Goal: Communication & Community: Answer question/provide support

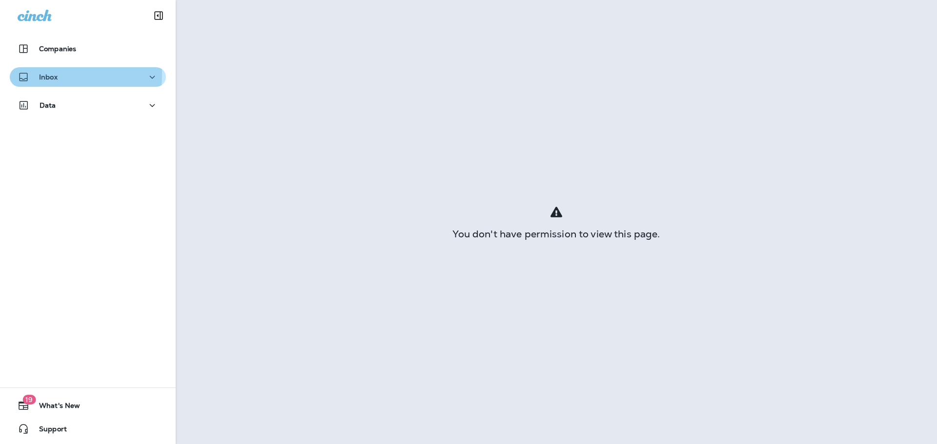
drag, startPoint x: 34, startPoint y: 74, endPoint x: 41, endPoint y: 80, distance: 9.1
click at [34, 74] on div "Inbox" at bounding box center [38, 77] width 40 height 12
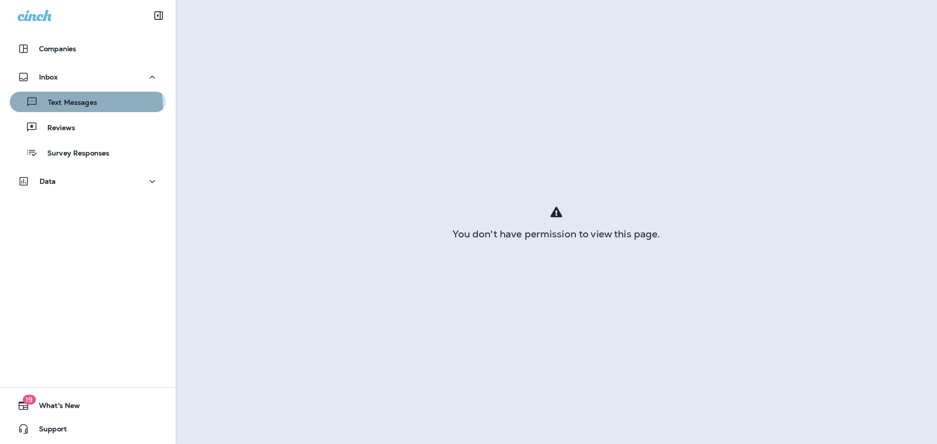
click at [53, 108] on div "Text Messages" at bounding box center [55, 102] width 83 height 15
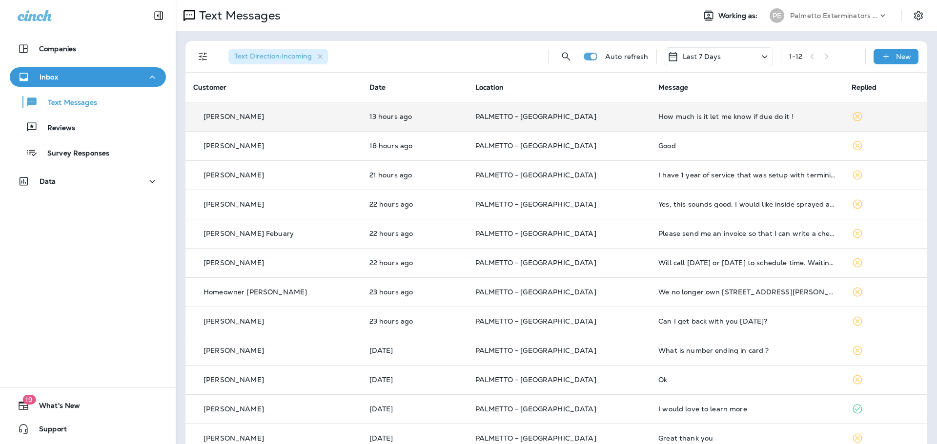
click at [559, 112] on td "PALMETTO - [GEOGRAPHIC_DATA]" at bounding box center [558, 116] width 183 height 29
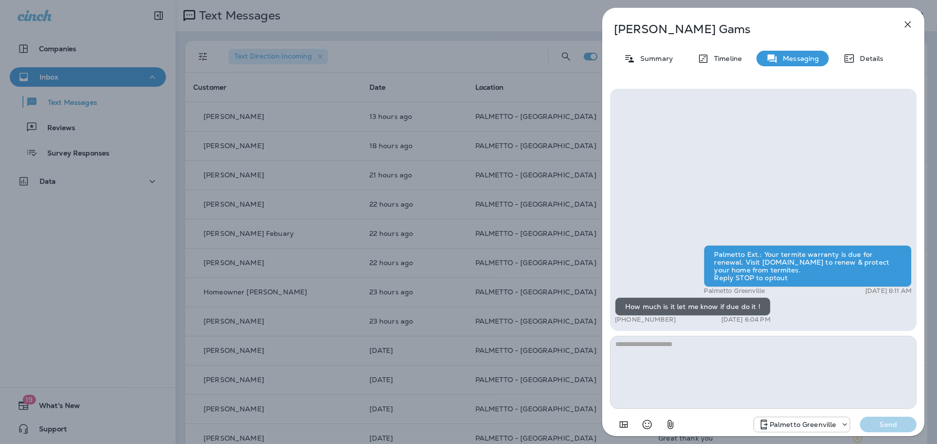
click at [519, 153] on div "[PERSON_NAME] Summary Timeline Messaging Details Palmetto Ext.: Your termite wa…" at bounding box center [468, 222] width 937 height 444
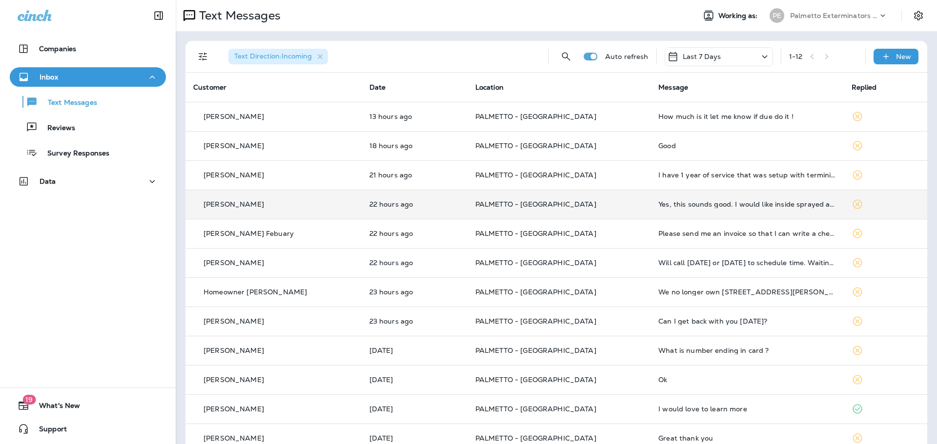
click at [519, 196] on td "PALMETTO - [GEOGRAPHIC_DATA]" at bounding box center [558, 204] width 183 height 29
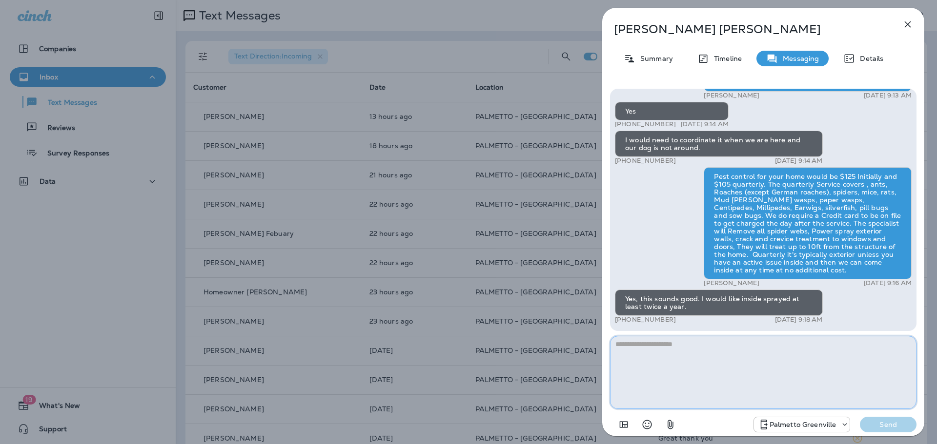
click at [666, 369] on textarea at bounding box center [763, 372] width 306 height 73
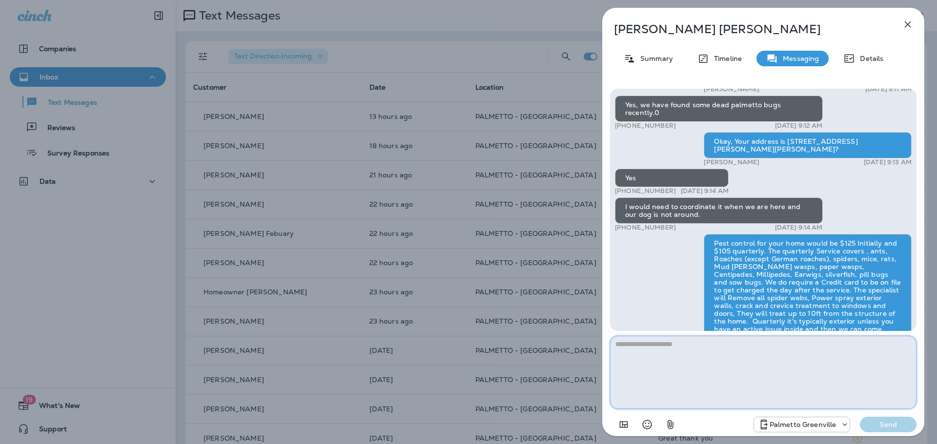
scroll to position [-175, 0]
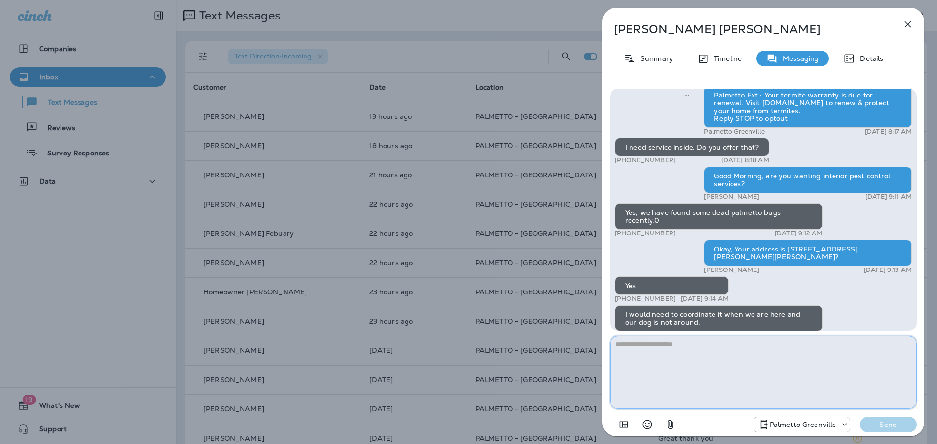
click at [730, 360] on textarea at bounding box center [763, 372] width 306 height 73
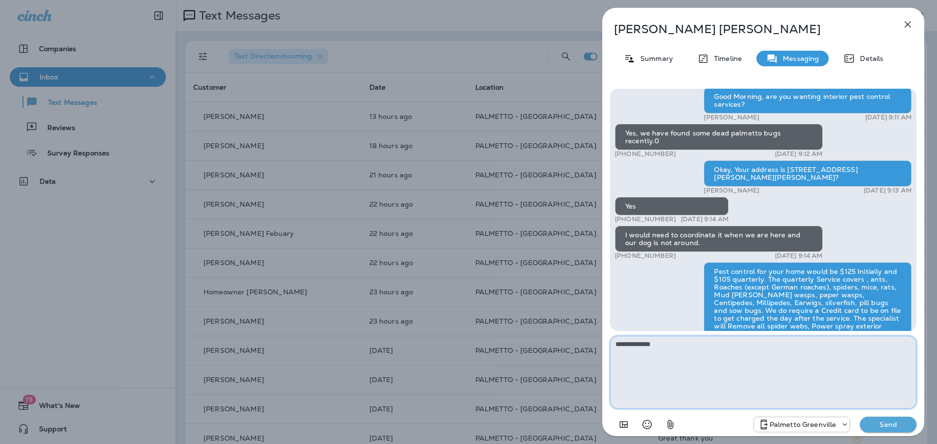
scroll to position [0, 0]
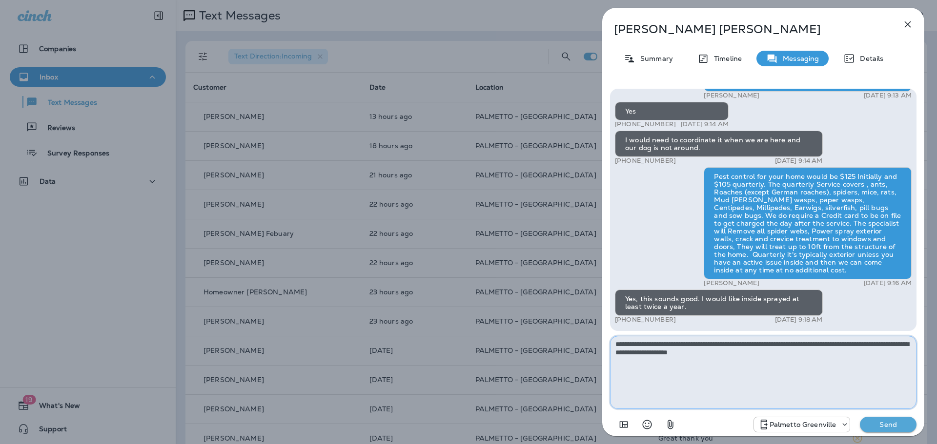
type textarea "**********"
click at [893, 429] on button "Send" at bounding box center [888, 425] width 57 height 16
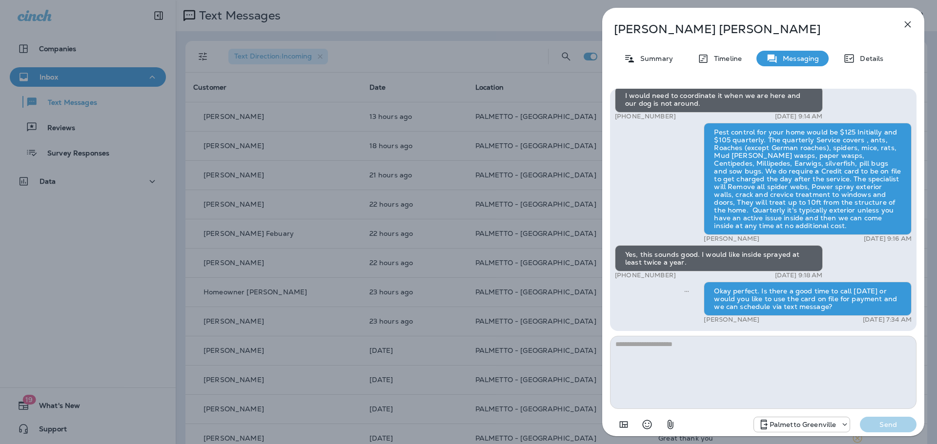
click at [540, 342] on div "[PERSON_NAME] Summary Timeline Messaging Details Palmetto Ext.: Your termite wa…" at bounding box center [468, 222] width 937 height 444
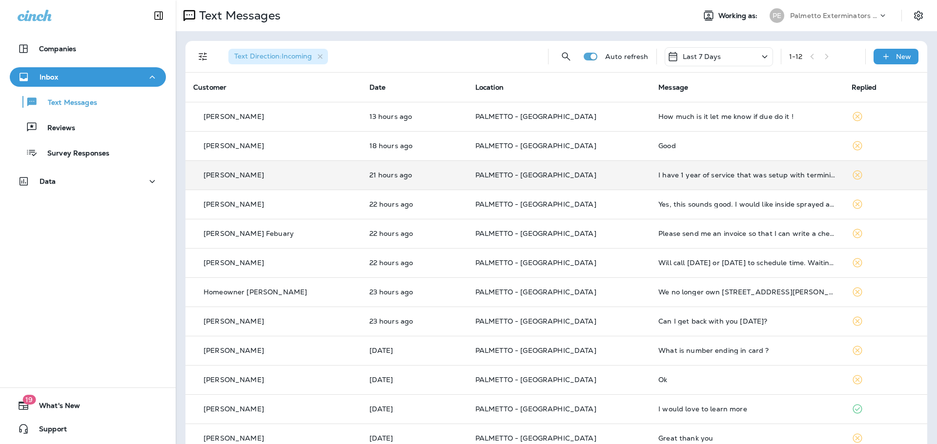
click at [691, 186] on td "I have 1 year of service that was setup with terminix by the builder of my home…" at bounding box center [746, 175] width 193 height 29
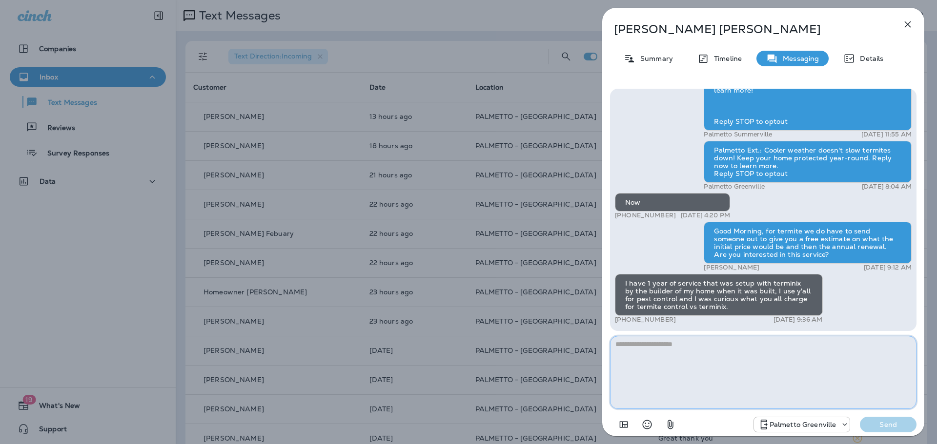
click at [728, 369] on textarea at bounding box center [763, 372] width 306 height 73
type textarea "**********"
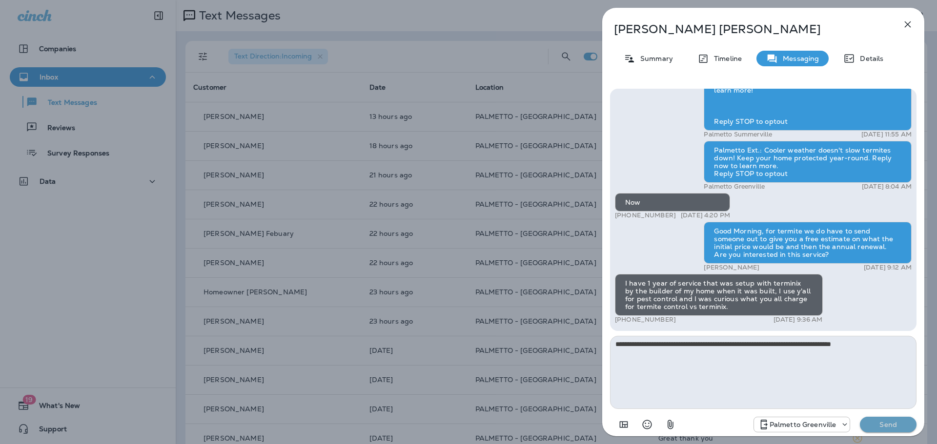
click at [915, 428] on button "Send" at bounding box center [888, 425] width 57 height 16
click at [342, 236] on div "**********" at bounding box center [468, 222] width 937 height 444
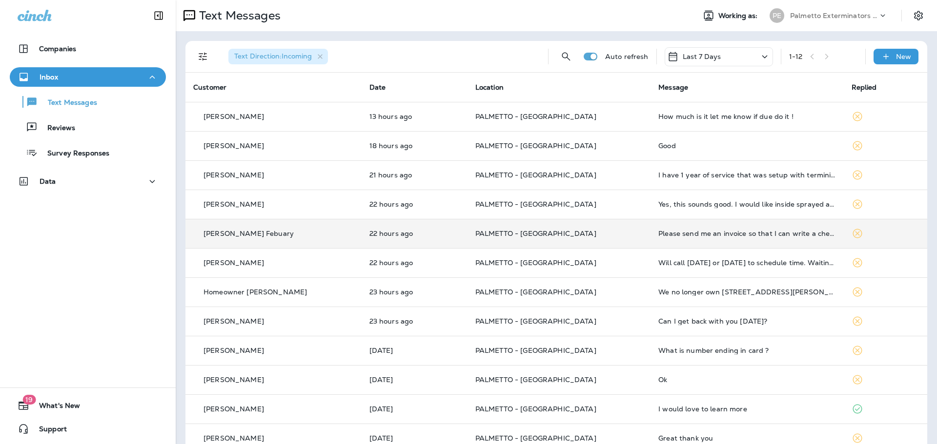
click at [610, 239] on td "PALMETTO - [GEOGRAPHIC_DATA]" at bounding box center [558, 233] width 183 height 29
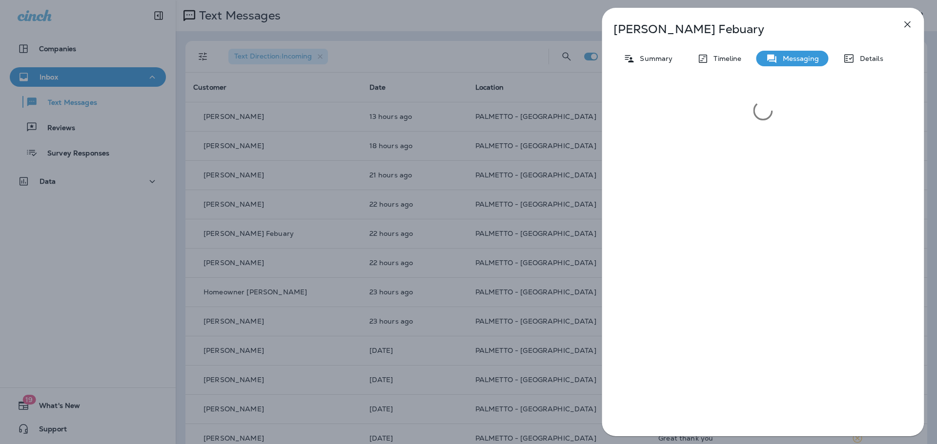
click at [456, 277] on div "[PERSON_NAME] Febuary Summary Timeline Messaging Details" at bounding box center [468, 222] width 937 height 444
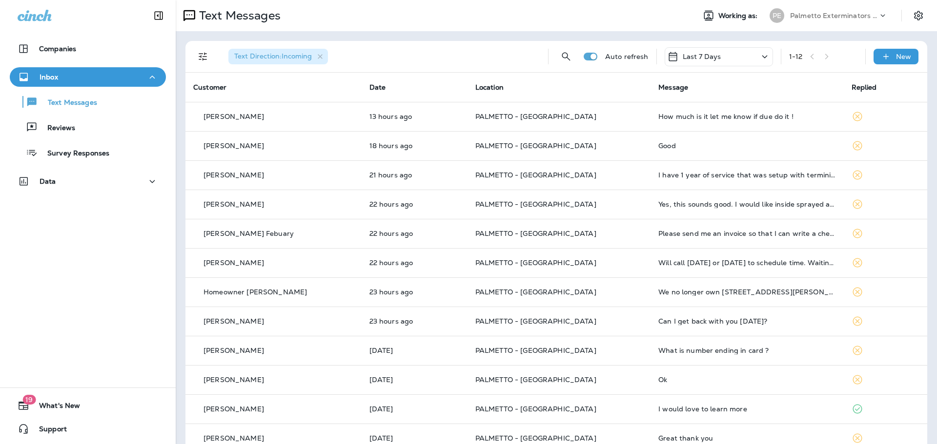
click at [573, 265] on div at bounding box center [468, 222] width 937 height 444
click at [573, 265] on p "PALMETTO - [GEOGRAPHIC_DATA]" at bounding box center [558, 263] width 167 height 8
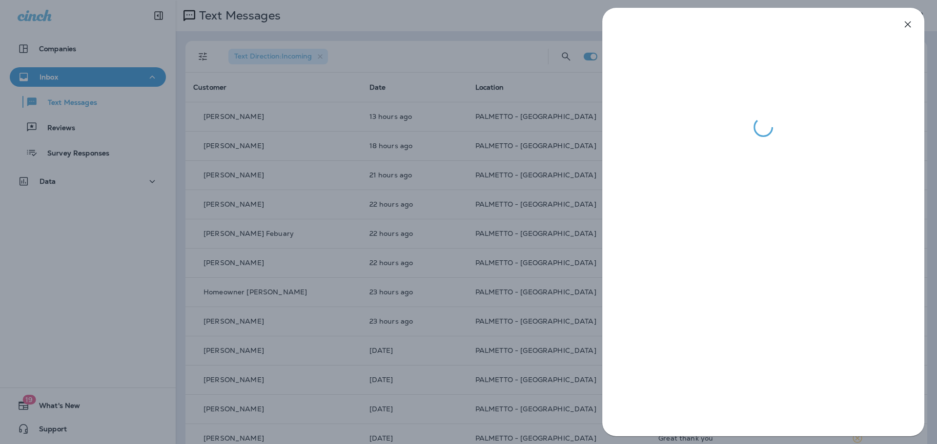
click at [573, 265] on div at bounding box center [468, 222] width 937 height 444
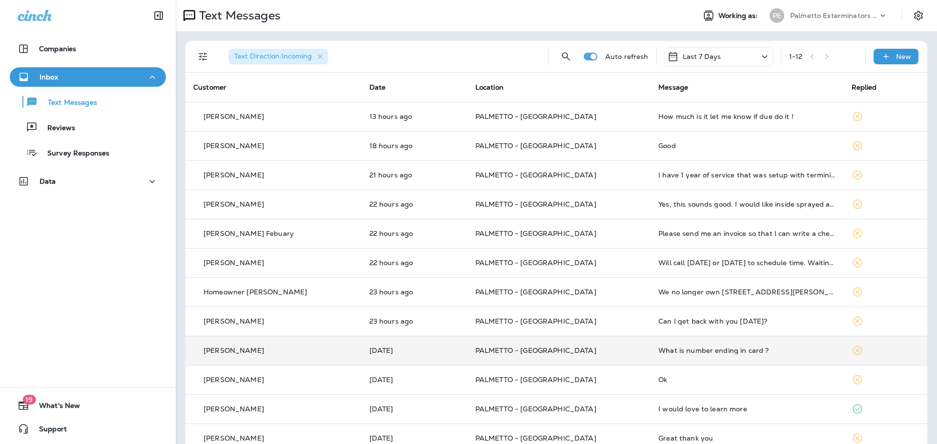
click at [594, 350] on p "PALMETTO - [GEOGRAPHIC_DATA]" at bounding box center [558, 351] width 167 height 8
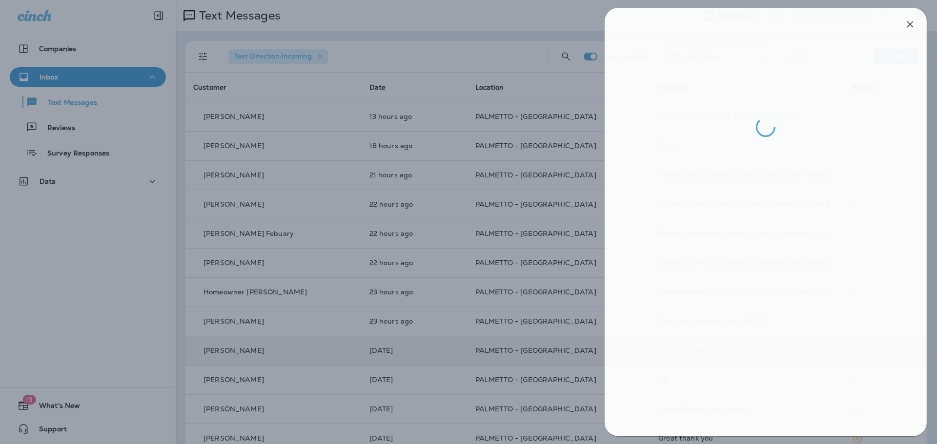
click at [594, 350] on div at bounding box center [470, 222] width 937 height 444
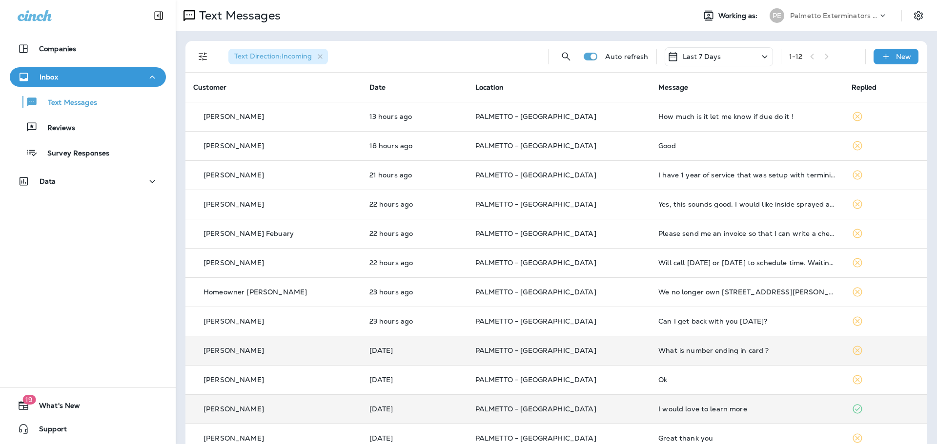
click at [589, 409] on p "PALMETTO - [GEOGRAPHIC_DATA]" at bounding box center [558, 409] width 167 height 8
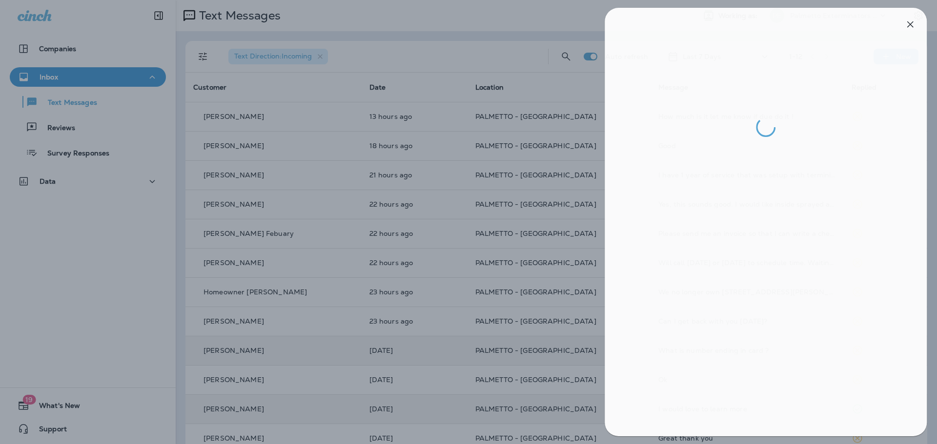
click at [584, 406] on div at bounding box center [470, 222] width 937 height 444
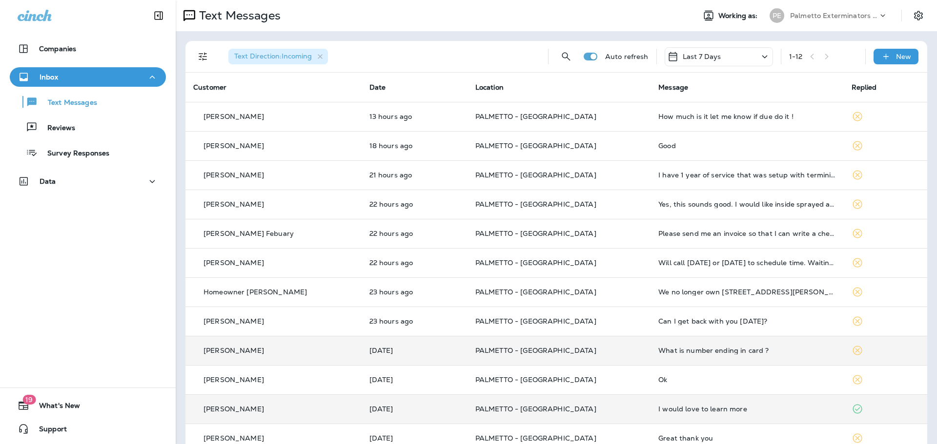
click at [583, 385] on td "PALMETTO - [GEOGRAPHIC_DATA]" at bounding box center [558, 379] width 183 height 29
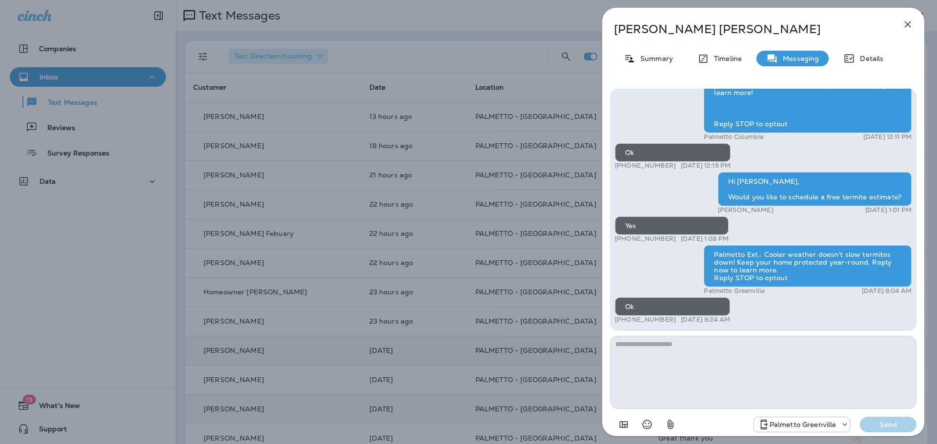
click at [583, 385] on div "[PERSON_NAME] Summary Timeline Messaging Details Palmetto Ext.: Termites don't …" at bounding box center [468, 222] width 937 height 444
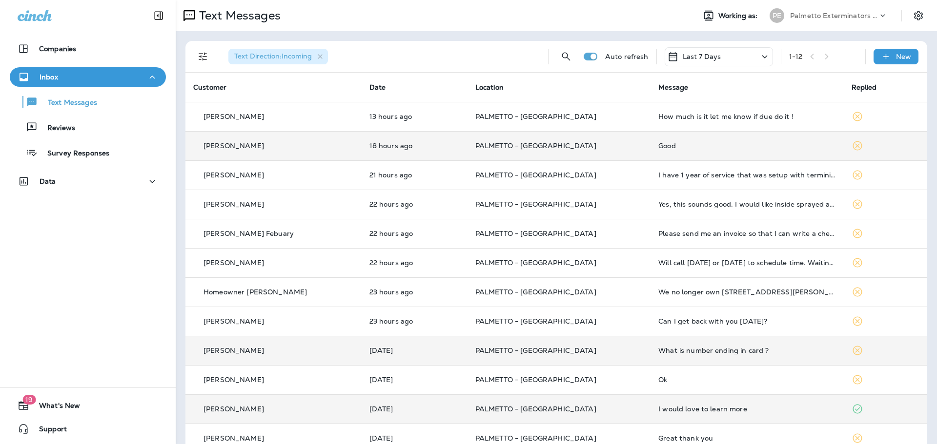
click at [604, 152] on td "PALMETTO - [GEOGRAPHIC_DATA]" at bounding box center [558, 145] width 183 height 29
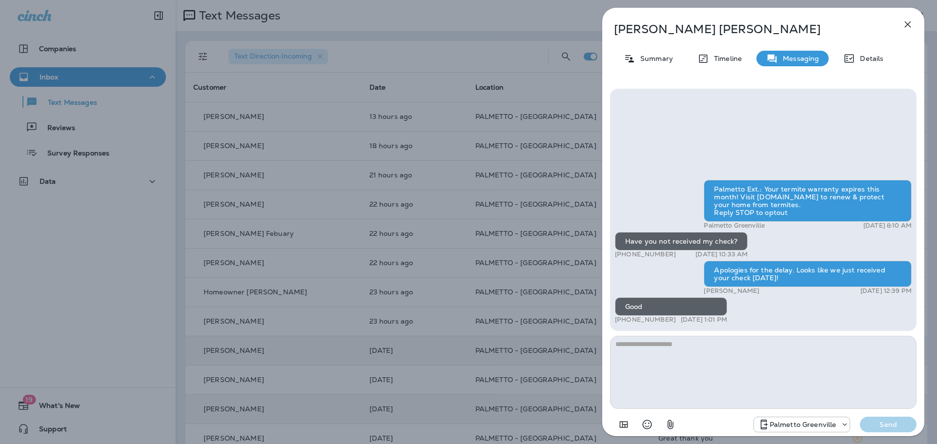
click at [545, 195] on div "[PERSON_NAME] Summary Timeline Messaging Details Palmetto Ext.: Your termite wa…" at bounding box center [468, 222] width 937 height 444
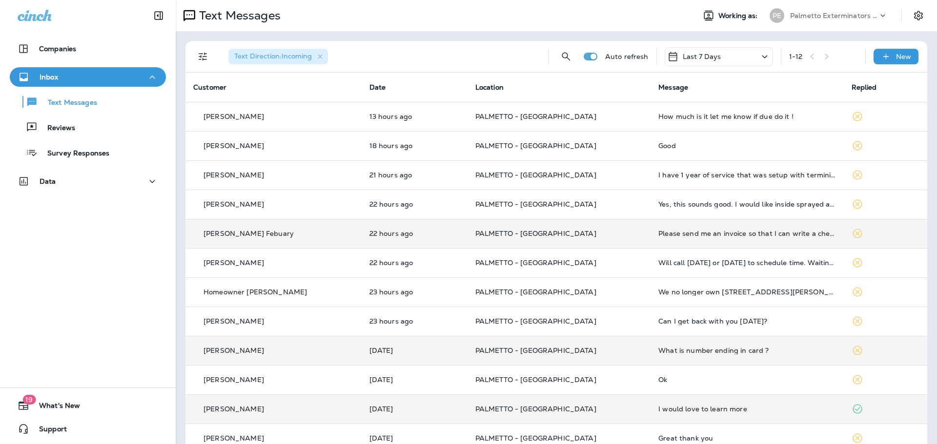
click at [555, 233] on p "PALMETTO - [GEOGRAPHIC_DATA]" at bounding box center [558, 234] width 167 height 8
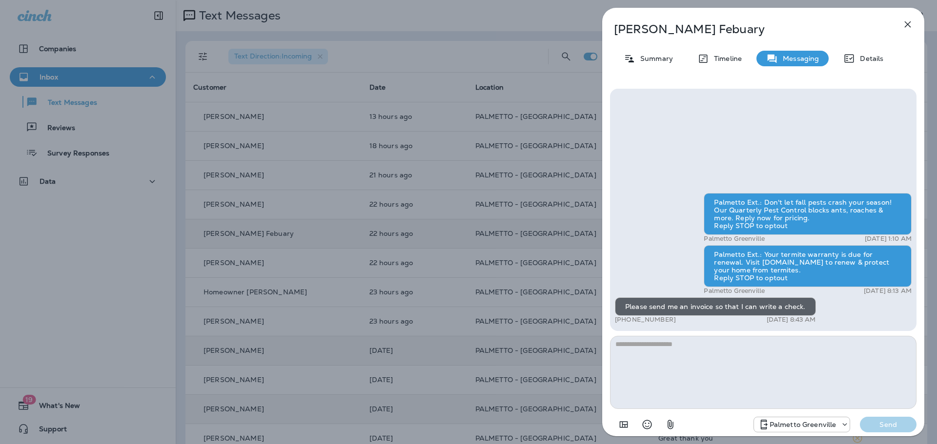
click at [555, 233] on div "[PERSON_NAME] Febuary Summary Timeline Messaging Details Palmetto Ext.: Don't l…" at bounding box center [468, 222] width 937 height 444
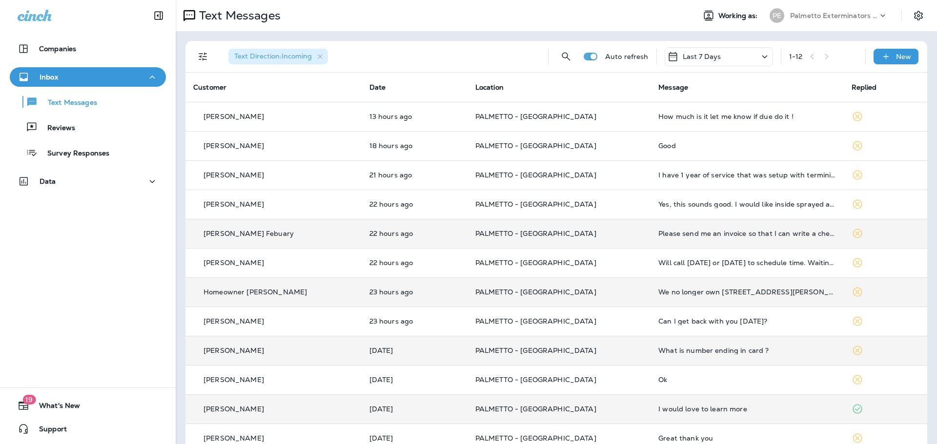
click at [564, 280] on td "PALMETTO - [GEOGRAPHIC_DATA]" at bounding box center [558, 292] width 183 height 29
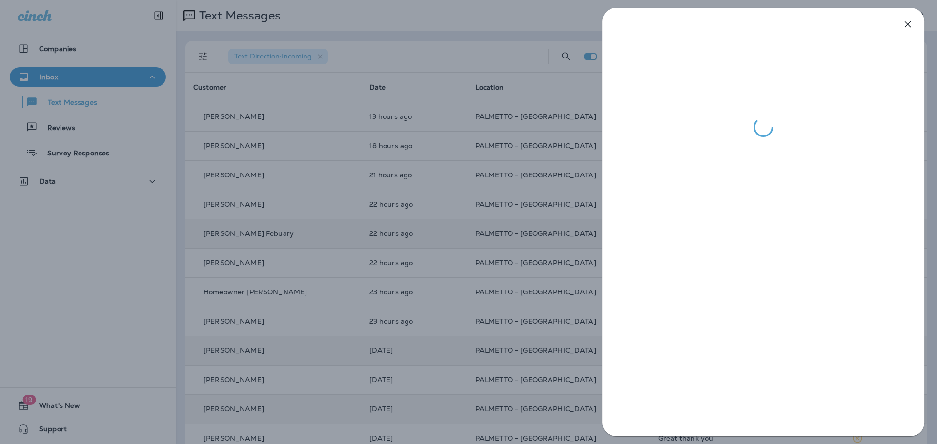
click at [476, 127] on div at bounding box center [468, 222] width 937 height 444
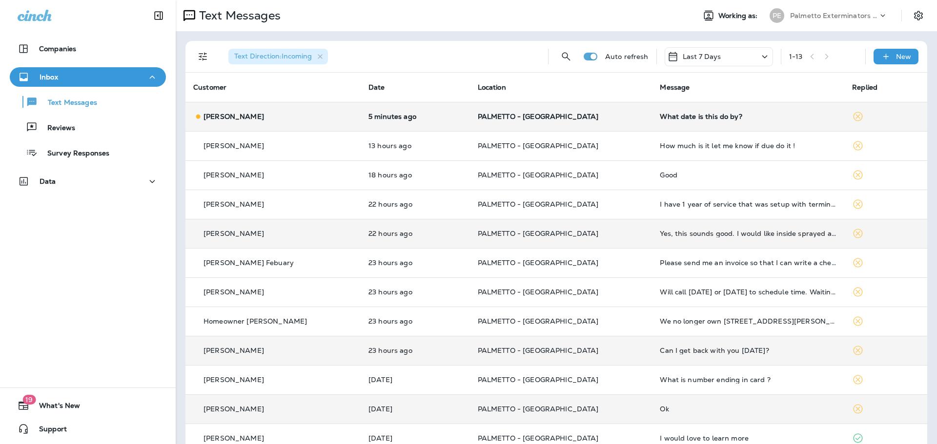
click at [326, 104] on td "[PERSON_NAME]" at bounding box center [272, 116] width 175 height 29
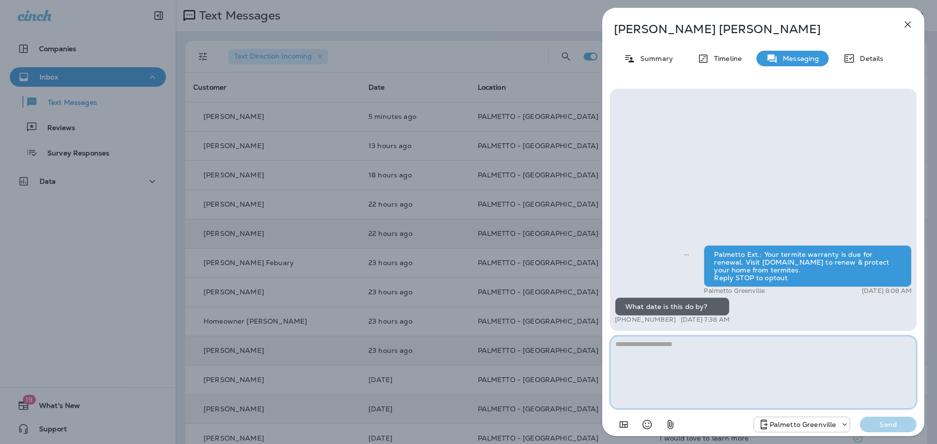
click at [746, 338] on textarea at bounding box center [763, 372] width 306 height 73
type textarea "**********"
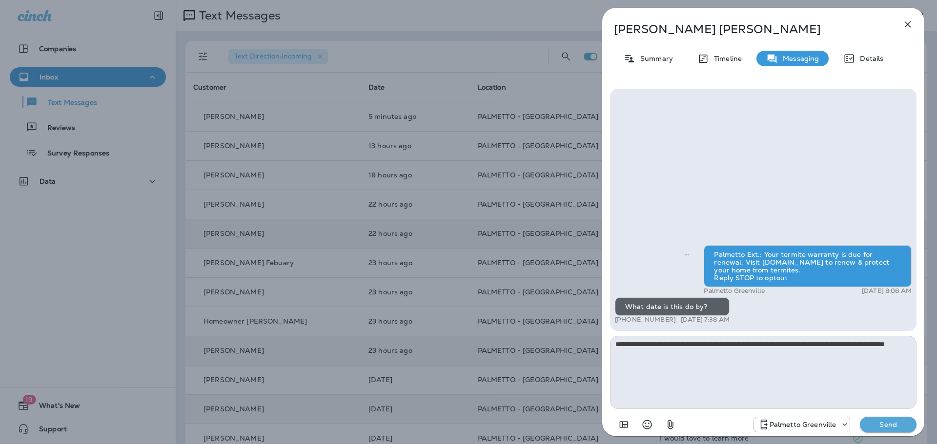
click at [874, 427] on p "Send" at bounding box center [887, 425] width 41 height 9
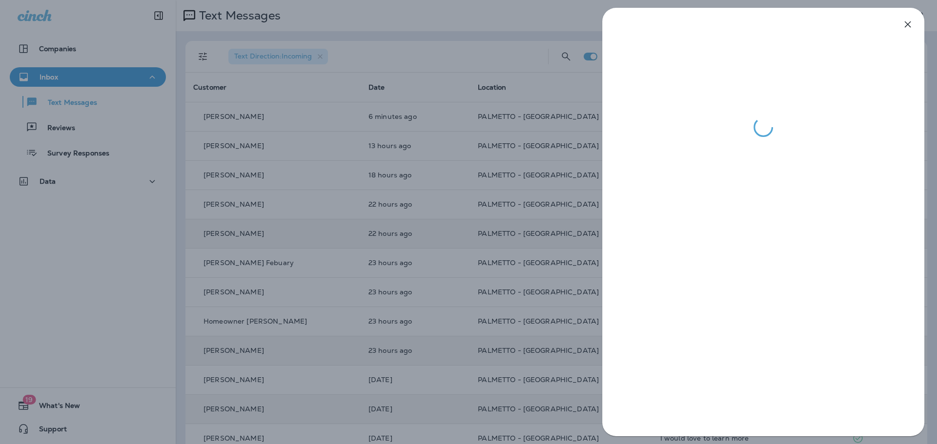
click at [324, 252] on div at bounding box center [468, 222] width 937 height 444
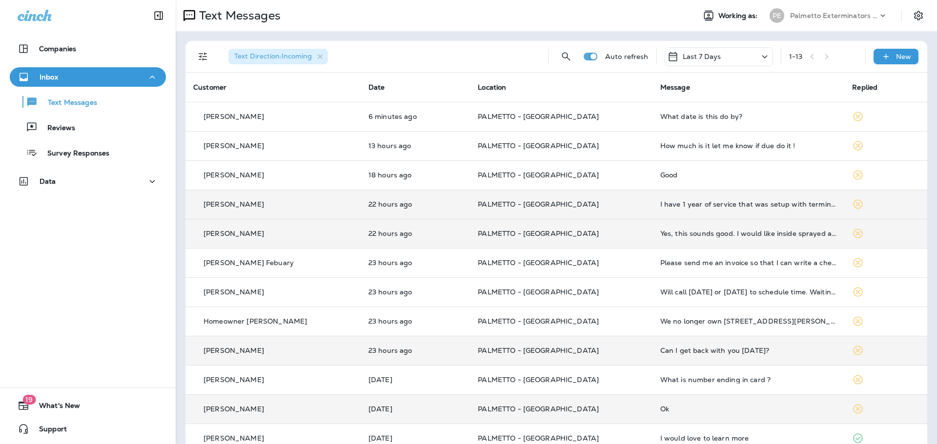
click at [591, 198] on td "PALMETTO - [GEOGRAPHIC_DATA]" at bounding box center [561, 204] width 182 height 29
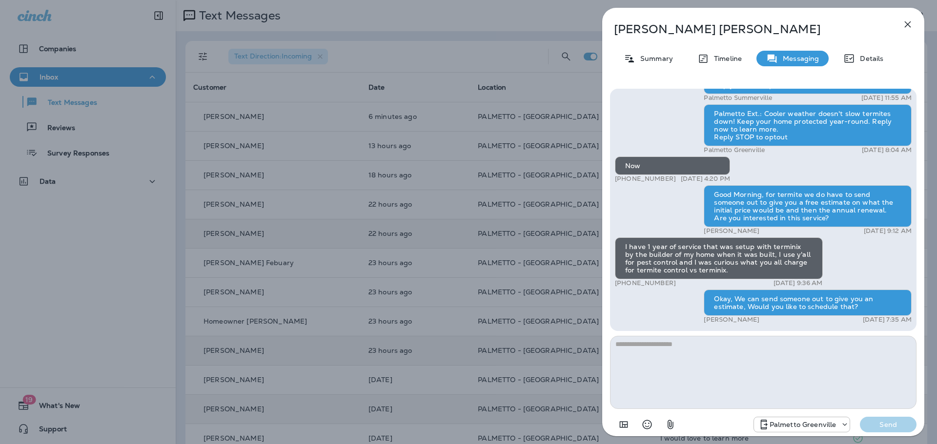
click at [571, 247] on div "[PERSON_NAME] Summary Timeline Messaging Details Palmetto Ext.: Termites don't …" at bounding box center [468, 222] width 937 height 444
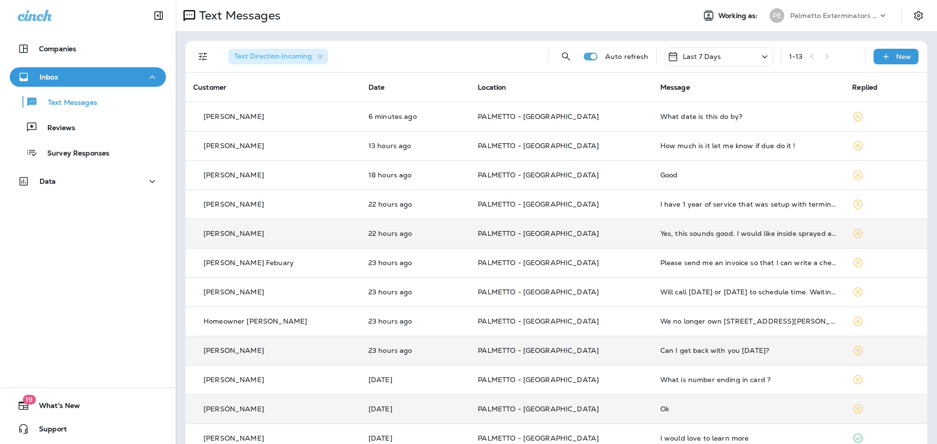
click at [588, 293] on p "PALMETTO - [GEOGRAPHIC_DATA]" at bounding box center [561, 292] width 167 height 8
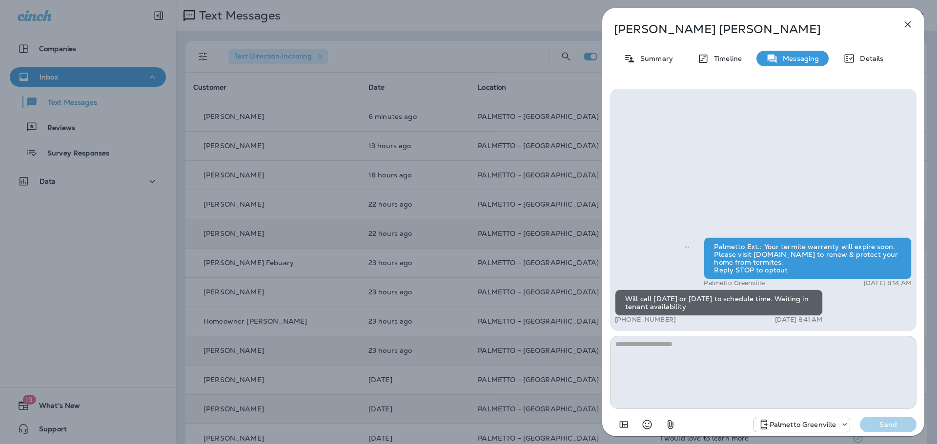
click at [575, 329] on div "[PERSON_NAME] Summary Timeline Messaging Details Palmetto Ext.: Your termite wa…" at bounding box center [468, 222] width 937 height 444
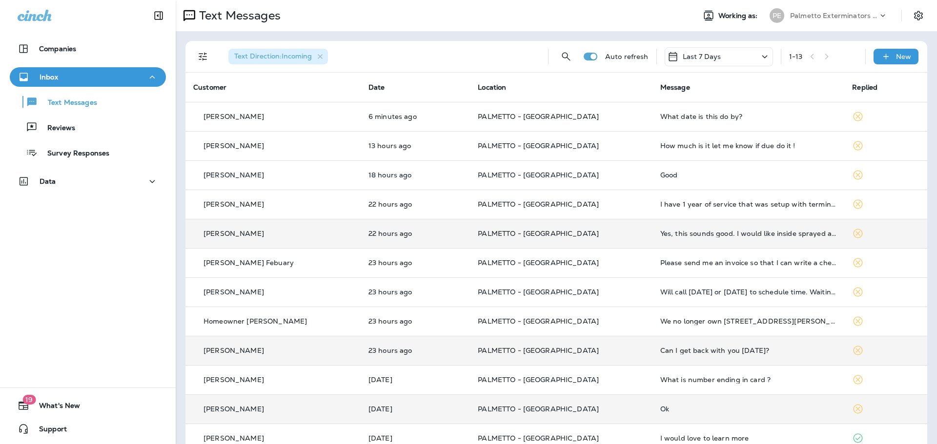
click at [594, 322] on p "PALMETTO - [GEOGRAPHIC_DATA]" at bounding box center [561, 322] width 167 height 8
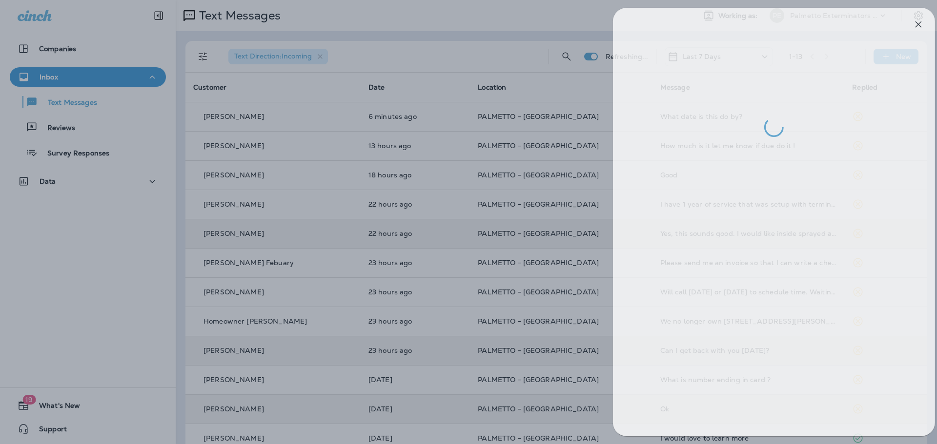
click at [502, 382] on div at bounding box center [479, 222] width 937 height 444
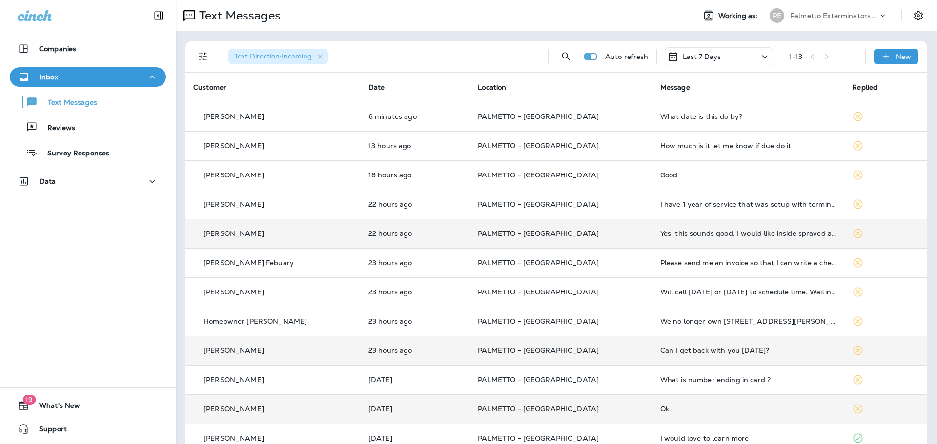
click at [611, 358] on td "PALMETTO - [GEOGRAPHIC_DATA]" at bounding box center [561, 350] width 182 height 29
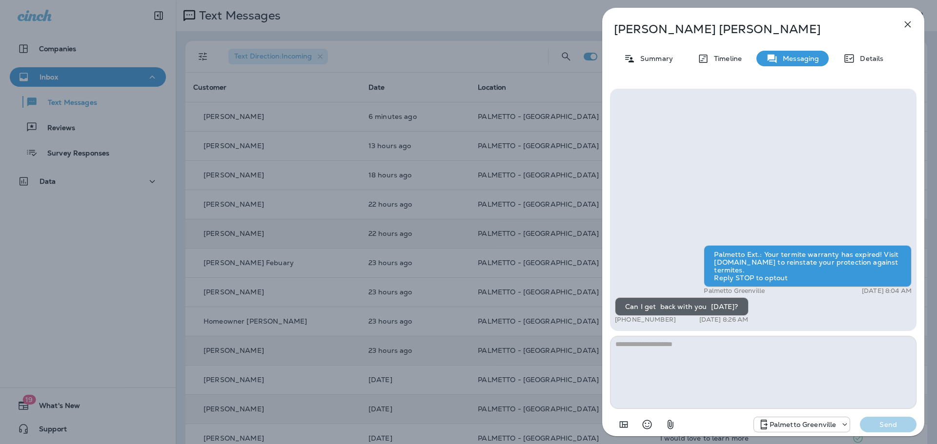
click at [262, 131] on div "[PERSON_NAME] Summary Timeline Messaging Details Palmetto Ext.: Your termite wa…" at bounding box center [468, 222] width 937 height 444
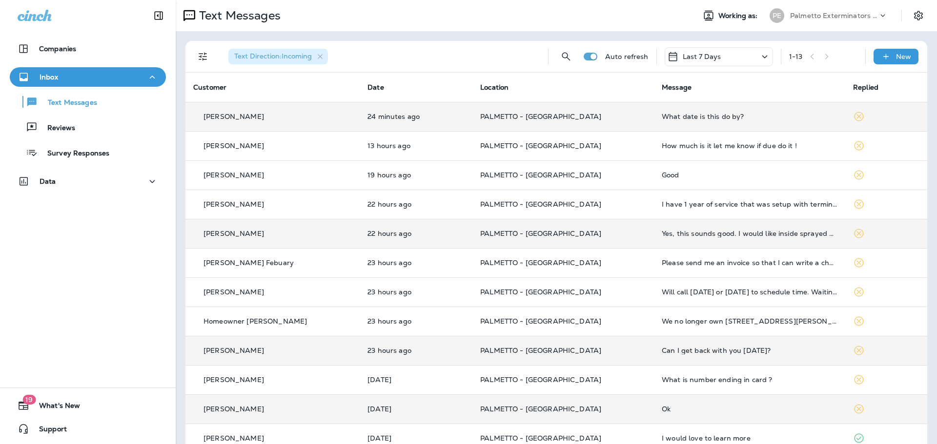
click at [384, 103] on td "24 minutes ago" at bounding box center [416, 116] width 113 height 29
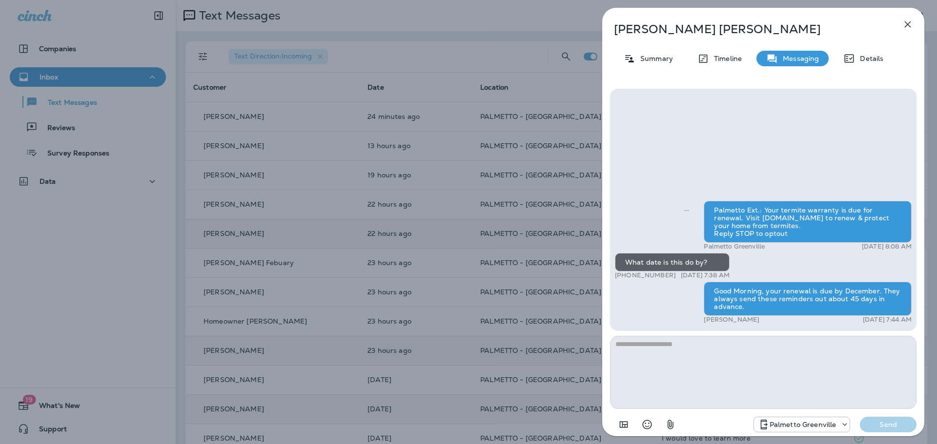
click at [293, 164] on div "[PERSON_NAME] Summary Timeline Messaging Details Palmetto Ext.: Your termite wa…" at bounding box center [468, 222] width 937 height 444
